Goal: Task Accomplishment & Management: Use online tool/utility

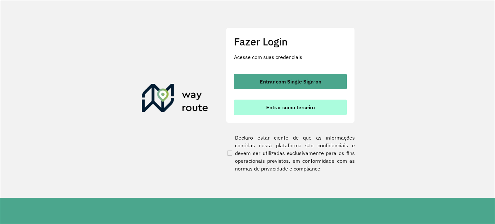
click at [262, 111] on button "Entrar como terceiro" at bounding box center [290, 107] width 113 height 15
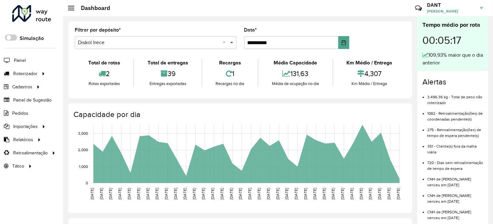
click at [232, 42] on span at bounding box center [232, 43] width 8 height 8
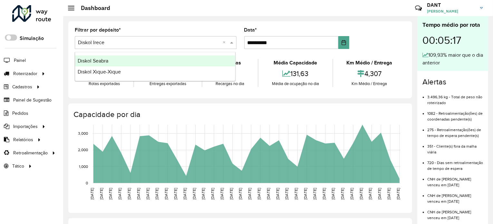
click at [141, 61] on div "Diskol Seabra" at bounding box center [155, 60] width 160 height 11
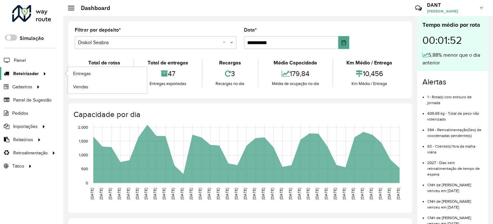
click at [26, 72] on span "Roteirizador" at bounding box center [25, 73] width 25 height 7
click at [82, 71] on span "Entregas" at bounding box center [82, 73] width 18 height 7
click at [87, 74] on span "Entregas" at bounding box center [82, 73] width 18 height 7
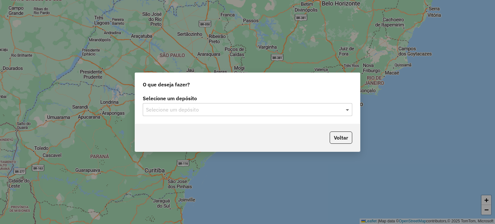
click at [349, 109] on span at bounding box center [348, 110] width 8 height 8
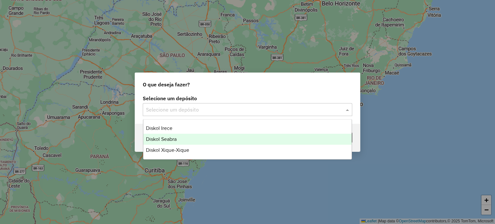
click at [211, 135] on div "Diskol Seabra" at bounding box center [247, 139] width 209 height 11
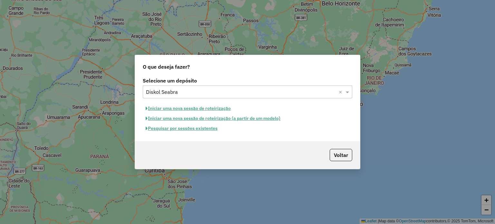
click at [182, 130] on button "Pesquisar por sessões existentes" at bounding box center [182, 128] width 78 height 10
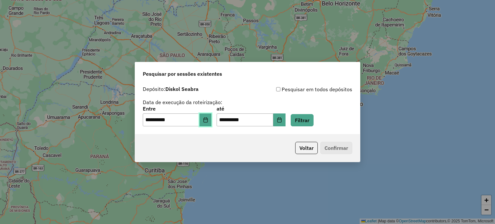
click at [208, 120] on icon "Choose Date" at bounding box center [205, 119] width 4 height 5
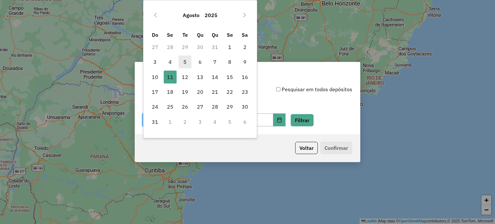
click at [188, 62] on span "5" at bounding box center [185, 61] width 13 height 13
type input "**********"
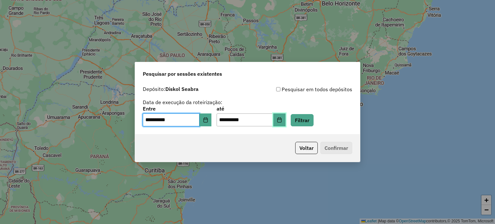
click at [286, 123] on button "Choose Date" at bounding box center [279, 119] width 12 height 13
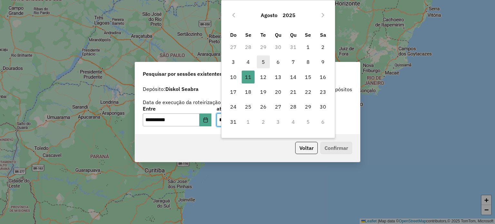
click at [260, 63] on span "5" at bounding box center [263, 61] width 13 height 13
type input "**********"
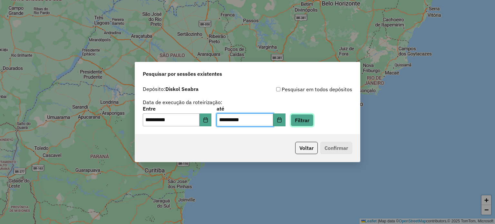
click at [311, 121] on button "Filtrar" at bounding box center [302, 120] width 23 height 12
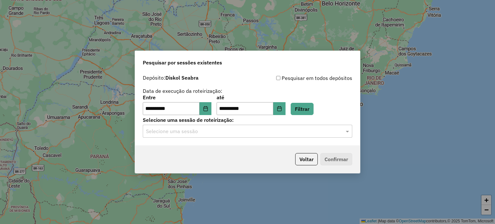
click at [342, 131] on div at bounding box center [247, 131] width 209 height 8
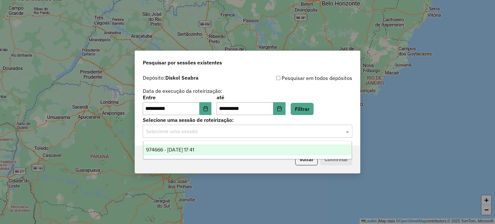
click at [194, 150] on span "974666 - 05/08/2025 17:41" at bounding box center [170, 149] width 48 height 5
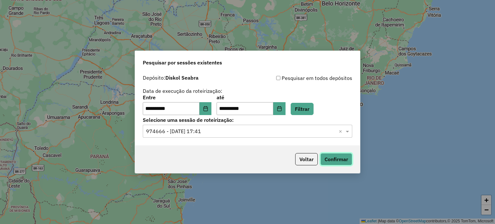
click at [325, 158] on button "Confirmar" at bounding box center [336, 159] width 32 height 12
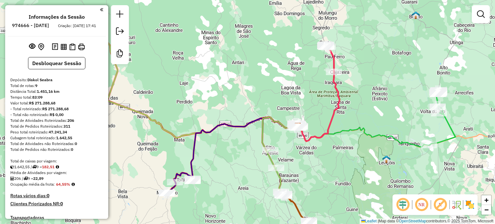
drag, startPoint x: 268, startPoint y: 149, endPoint x: 320, endPoint y: 161, distance: 53.2
click at [320, 161] on div "Janela de atendimento Grade de atendimento Capacidade Transportadoras Veículos …" at bounding box center [247, 112] width 495 height 224
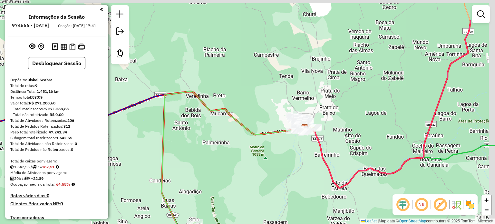
drag, startPoint x: 306, startPoint y: 126, endPoint x: 295, endPoint y: 174, distance: 49.8
click at [295, 174] on div "Janela de atendimento Grade de atendimento Capacidade Transportadoras Veículos …" at bounding box center [247, 112] width 495 height 224
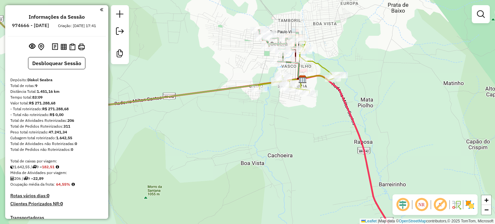
drag, startPoint x: 306, startPoint y: 137, endPoint x: 299, endPoint y: 202, distance: 65.4
click at [300, 202] on div "Janela de atendimento Grade de atendimento Capacidade Transportadoras Veículos …" at bounding box center [247, 112] width 495 height 224
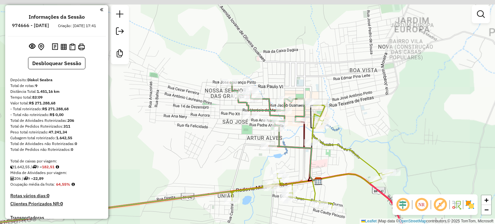
drag, startPoint x: 296, startPoint y: 164, endPoint x: 316, endPoint y: 201, distance: 42.3
click at [318, 224] on html "Aguarde... Pop-up bloqueado! Seu navegador bloqueou automáticamente a abertura …" at bounding box center [247, 112] width 495 height 224
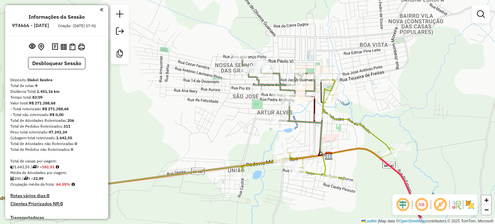
drag, startPoint x: 357, startPoint y: 130, endPoint x: 371, endPoint y: 109, distance: 24.9
click at [370, 111] on div "Janela de atendimento Grade de atendimento Capacidade Transportadoras Veículos …" at bounding box center [247, 112] width 495 height 224
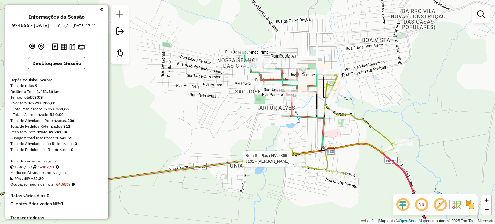
select select "**********"
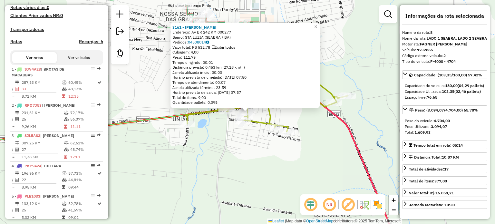
scroll to position [335, 0]
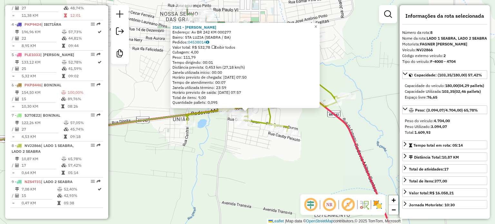
click at [272, 164] on div "3161 - EDIMILSON VIEIRA VAZ Endereço: Av BR 242 KM 000277 Bairro: STA LUZIA (SE…" at bounding box center [247, 112] width 495 height 224
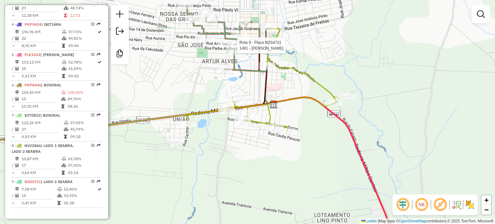
select select "**********"
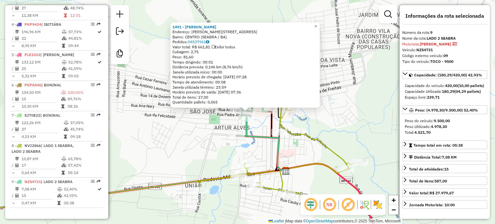
click at [311, 150] on div "1491 - EDINALVA DE OLIVEIRA VASCONCELOS Endereço: R ANA NERY 439 Bairro: CENTRO…" at bounding box center [247, 112] width 495 height 224
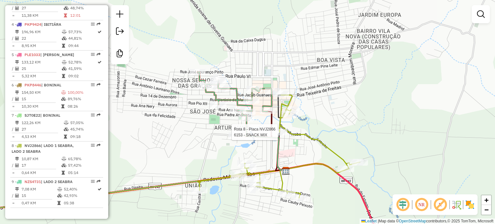
select select "**********"
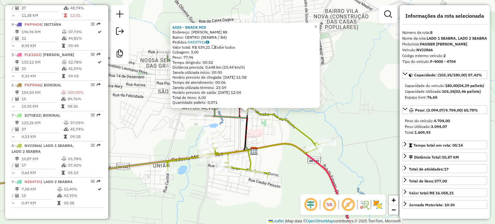
click at [279, 138] on div "6153 - SNACK MIX Endereço: Francisco costa 88 Bairro: CENTRO (SEABRA / BA) Pedi…" at bounding box center [247, 112] width 495 height 224
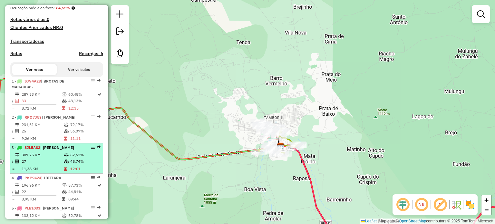
scroll to position [173, 0]
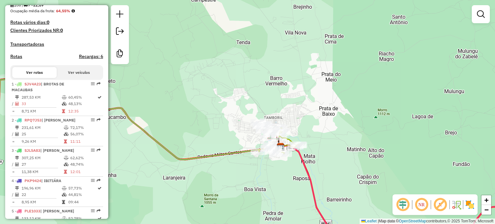
click at [189, 111] on div "Janela de atendimento Grade de atendimento Capacidade Transportadoras Veículos …" at bounding box center [247, 112] width 495 height 224
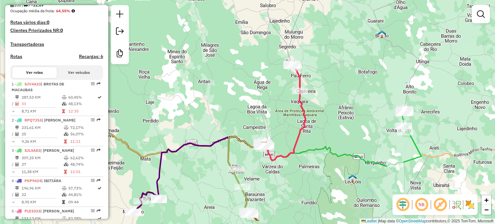
drag, startPoint x: 299, startPoint y: 180, endPoint x: 307, endPoint y: 172, distance: 11.2
click at [307, 172] on div "Janela de atendimento Grade de atendimento Capacidade Transportadoras Veículos …" at bounding box center [247, 112] width 495 height 224
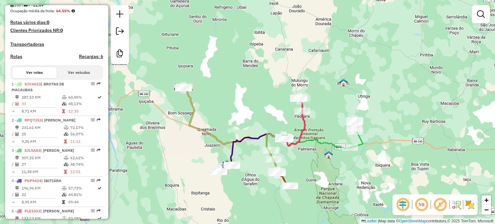
drag, startPoint x: 310, startPoint y: 177, endPoint x: 301, endPoint y: 152, distance: 27.1
click at [301, 152] on div "Janela de atendimento Grade de atendimento Capacidade Transportadoras Veículos …" at bounding box center [247, 112] width 495 height 224
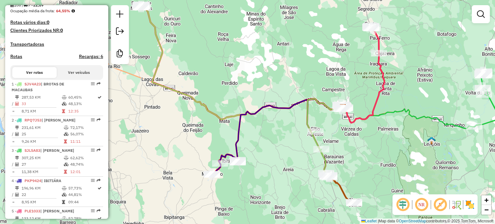
drag, startPoint x: 292, startPoint y: 154, endPoint x: 346, endPoint y: 157, distance: 54.2
click at [361, 157] on div "Janela de atendimento Grade de atendimento Capacidade Transportadoras Veículos …" at bounding box center [247, 112] width 495 height 224
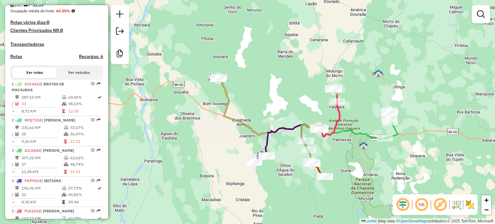
drag, startPoint x: 341, startPoint y: 158, endPoint x: 320, endPoint y: 154, distance: 21.6
click at [321, 155] on div "Janela de atendimento Grade de atendimento Capacidade Transportadoras Veículos …" at bounding box center [247, 112] width 495 height 224
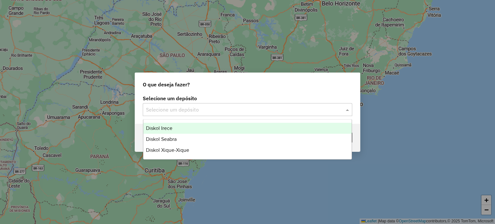
click at [348, 109] on span at bounding box center [348, 110] width 8 height 8
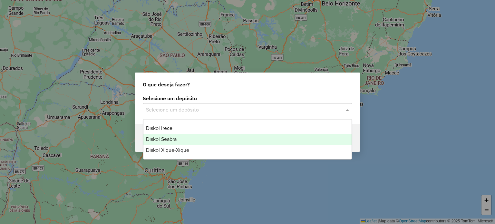
click at [177, 141] on div "Diskol Seabra" at bounding box center [247, 139] width 209 height 11
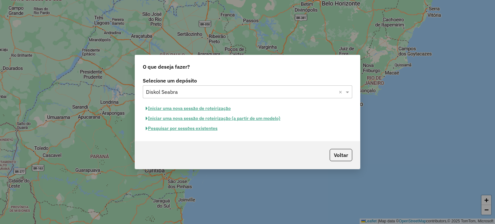
click at [163, 129] on button "Pesquisar por sessões existentes" at bounding box center [182, 128] width 78 height 10
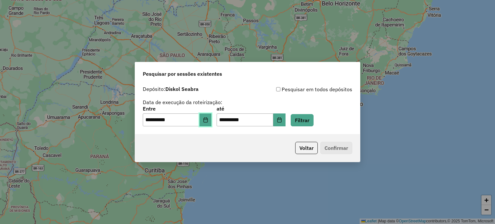
click at [208, 121] on icon "Choose Date" at bounding box center [205, 119] width 4 height 5
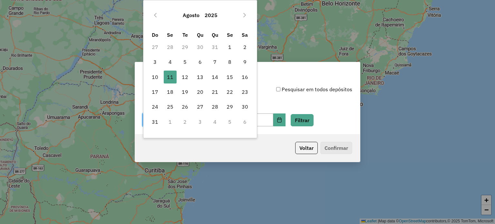
click at [184, 46] on td "29" at bounding box center [185, 47] width 15 height 15
click at [154, 13] on icon "Previous Month" at bounding box center [155, 15] width 5 height 5
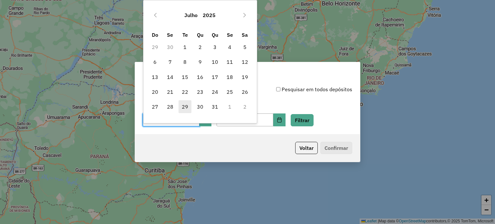
click at [185, 107] on span "29" at bounding box center [185, 106] width 13 height 13
type input "**********"
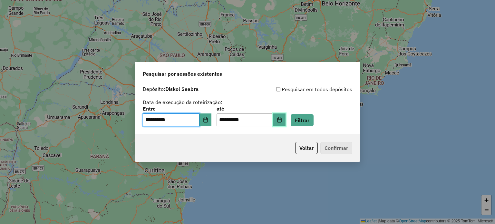
click at [282, 120] on icon "Choose Date" at bounding box center [279, 119] width 5 height 5
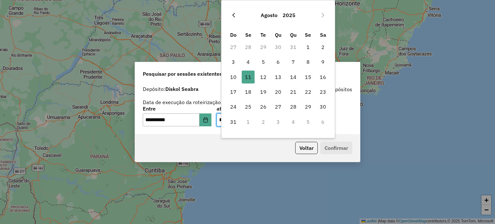
click at [236, 15] on button "Previous Month" at bounding box center [233, 15] width 10 height 10
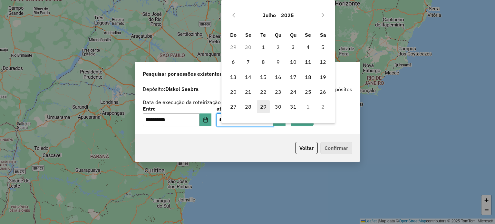
click at [265, 107] on span "29" at bounding box center [263, 106] width 13 height 13
type input "**********"
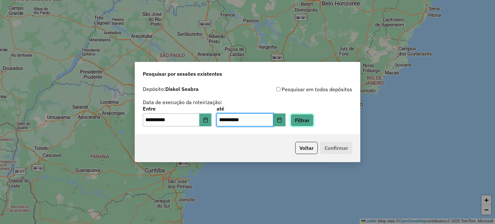
click at [312, 121] on button "Filtrar" at bounding box center [302, 120] width 23 height 12
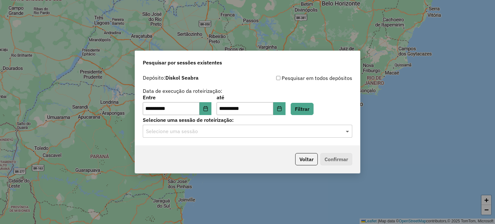
click at [348, 132] on span at bounding box center [348, 131] width 8 height 8
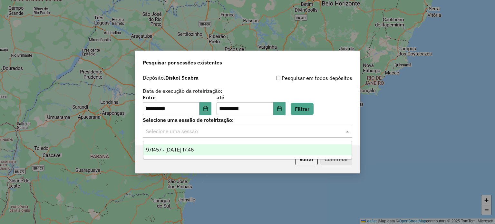
click at [189, 153] on div "971457 - 29/07/2025 17:46" at bounding box center [247, 149] width 209 height 11
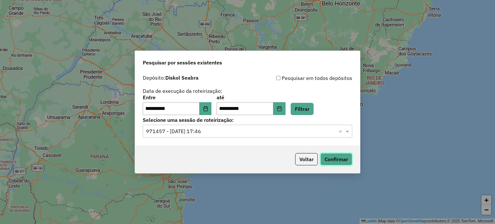
click at [348, 160] on button "Confirmar" at bounding box center [336, 159] width 32 height 12
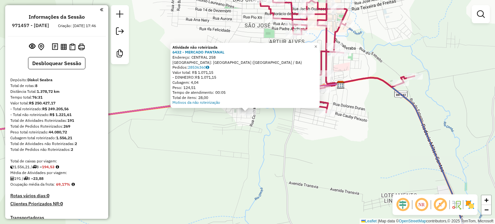
click at [247, 126] on div "Atividade não roteirizada 6432 - MERCADO PANTANAL Endereço: CENTRAL 258 Bairro:…" at bounding box center [247, 112] width 495 height 224
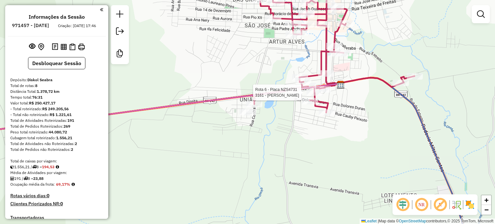
select select "**********"
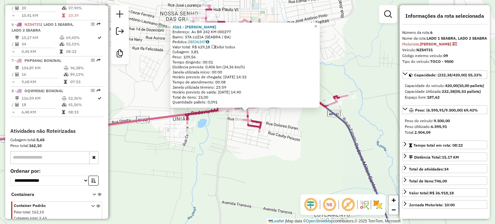
scroll to position [405, 0]
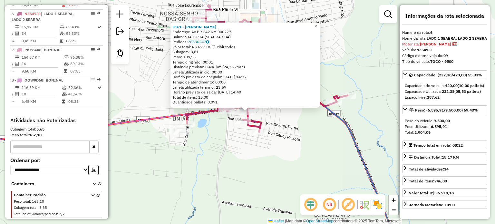
click at [315, 137] on div "3161 - [PERSON_NAME]: Av BR 242 KM 000277 Bairro: [GEOGRAPHIC_DATA] (SEABRA / B…" at bounding box center [247, 112] width 495 height 224
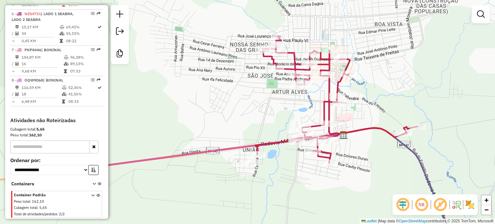
drag, startPoint x: 306, startPoint y: 130, endPoint x: 376, endPoint y: 161, distance: 76.5
click at [376, 161] on div "Janela de atendimento Grade de atendimento Capacidade Transportadoras Veículos …" at bounding box center [247, 112] width 495 height 224
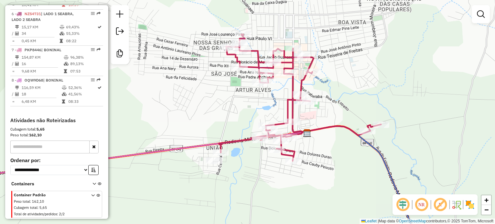
drag, startPoint x: 384, startPoint y: 153, endPoint x: 347, endPoint y: 151, distance: 36.5
click at [347, 151] on div "Janela de atendimento Grade de atendimento Capacidade Transportadoras Veículos …" at bounding box center [247, 112] width 495 height 224
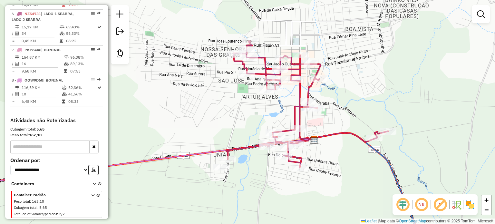
drag, startPoint x: 348, startPoint y: 150, endPoint x: 355, endPoint y: 157, distance: 9.8
click at [355, 157] on div "Janela de atendimento Grade de atendimento Capacidade Transportadoras Veículos …" at bounding box center [247, 112] width 495 height 224
select select "**********"
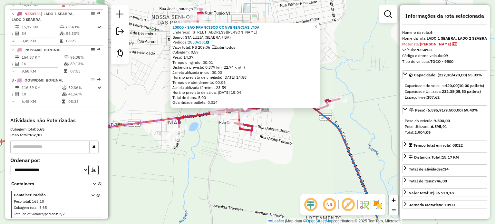
click at [329, 148] on div "20000 - SAO FRANCISCO CONVENENCIAS LTDA Endereço: R [PERSON_NAME] 580 Bairro: S…" at bounding box center [247, 112] width 495 height 224
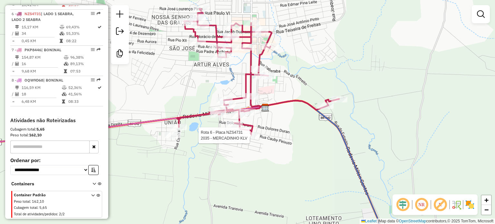
select select "**********"
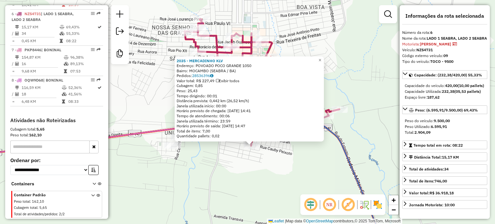
drag, startPoint x: 270, startPoint y: 133, endPoint x: 270, endPoint y: 166, distance: 32.9
click at [274, 168] on div "2035 - MERCADINHO KLV Endereço: POVOADO POCO GRANDE 1050 Bairro: MOCAMBO (SEABR…" at bounding box center [247, 112] width 495 height 224
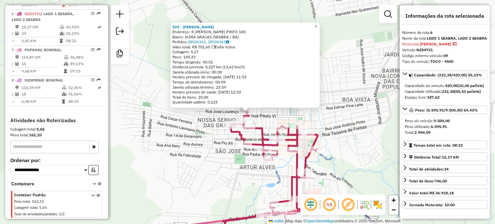
click at [257, 166] on div "Rota 6 - Placa NZS4731 2946 - SUERMERCADO [PERSON_NAME] 6 - Placa NZS4731 2771 …" at bounding box center [247, 112] width 495 height 224
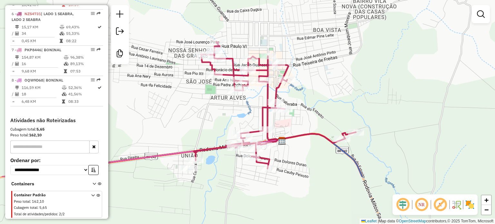
drag, startPoint x: 259, startPoint y: 99, endPoint x: 256, endPoint y: 93, distance: 7.1
click at [257, 95] on div "Rota 6 - Placa NZS4731 5327 - LOUCOS POR LANCHES Janela de atendimento Grade de…" at bounding box center [247, 112] width 495 height 224
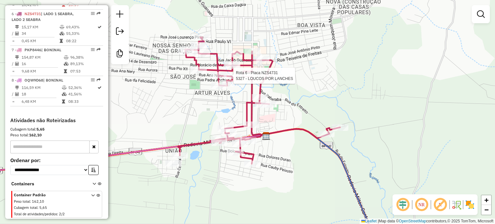
drag, startPoint x: 312, startPoint y: 117, endPoint x: 298, endPoint y: 116, distance: 14.2
click at [298, 116] on div "Rota 6 - Placa NZS4731 5327 - LOUCOS POR LANCHES Janela de atendimento Grade de…" at bounding box center [247, 112] width 495 height 224
click at [296, 116] on div "Rota 6 - Placa NZS4731 5327 - LOUCOS POR LANCHES Janela de atendimento Grade de…" at bounding box center [247, 112] width 495 height 224
select select "**********"
